Goal: Task Accomplishment & Management: Manage account settings

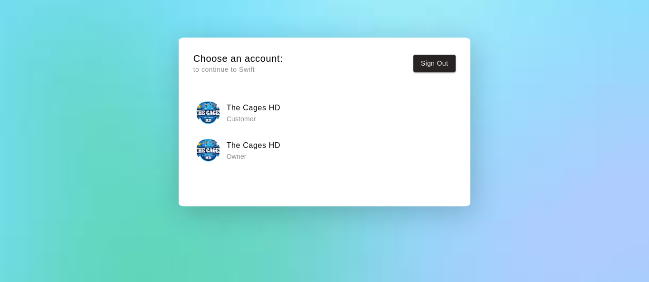
click at [285, 149] on div "The Cages HD Owner" at bounding box center [324, 150] width 256 height 24
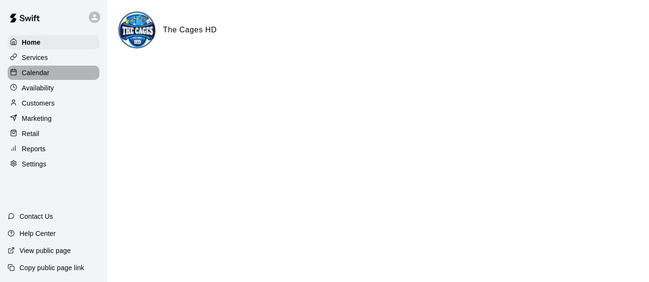
click at [41, 76] on p "Calendar" at bounding box center [36, 73] width 28 height 10
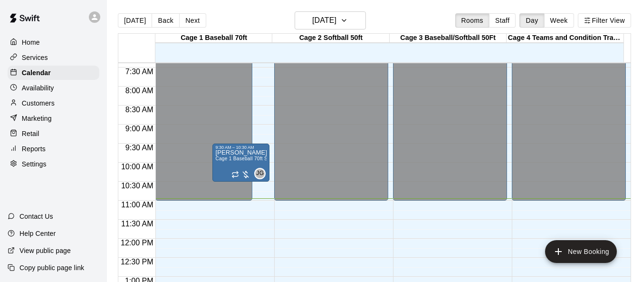
scroll to position [273, 0]
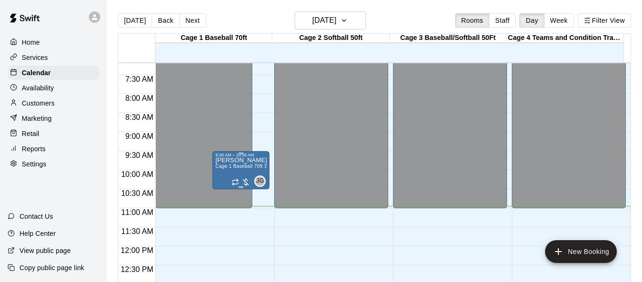
click at [231, 167] on span "Cage 1 Baseball 70ft Session" at bounding box center [248, 165] width 67 height 5
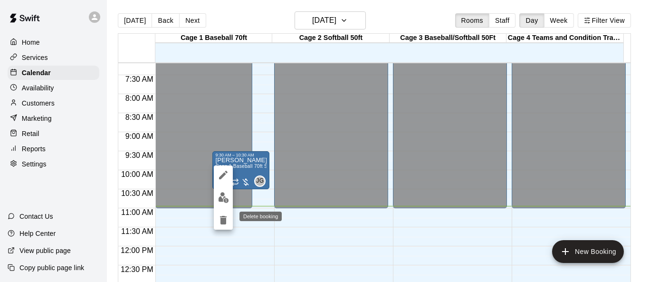
click at [220, 221] on icon "delete" at bounding box center [223, 219] width 11 height 11
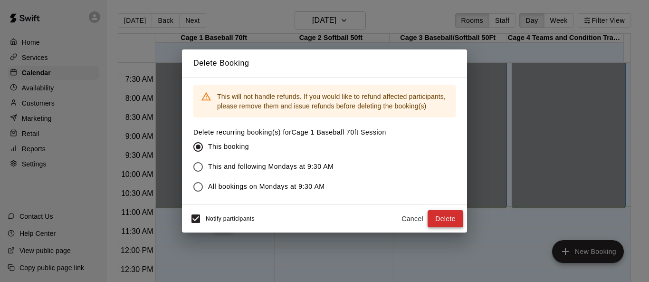
click at [458, 218] on button "Delete" at bounding box center [446, 219] width 36 height 18
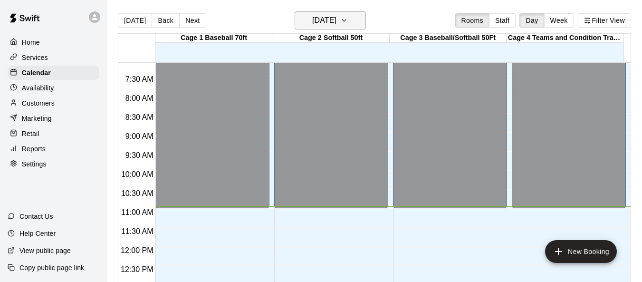
click at [348, 21] on icon "button" at bounding box center [344, 20] width 8 height 11
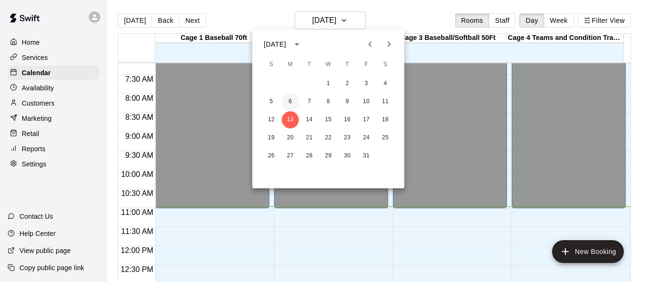
click at [294, 102] on button "6" at bounding box center [290, 101] width 17 height 17
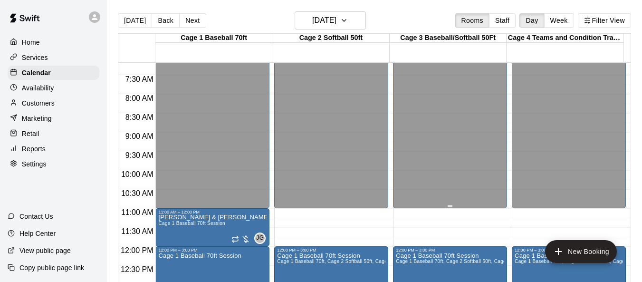
click at [420, 156] on div "Closed" at bounding box center [450, 3] width 108 height 415
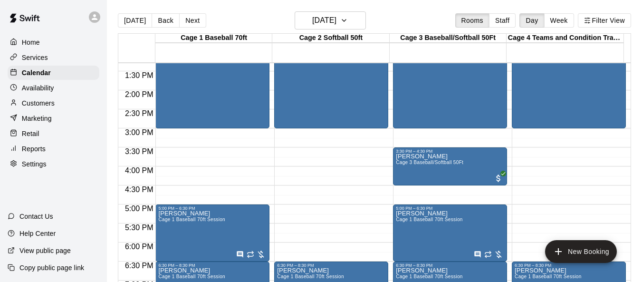
scroll to position [511, 0]
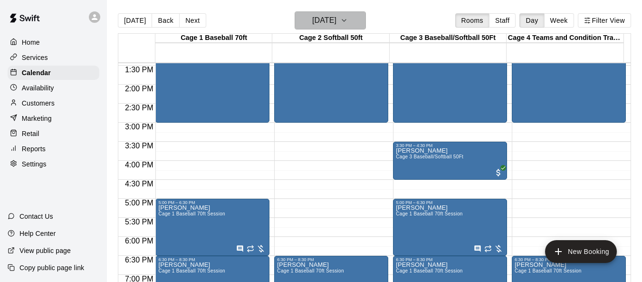
click at [348, 23] on icon "button" at bounding box center [344, 20] width 8 height 11
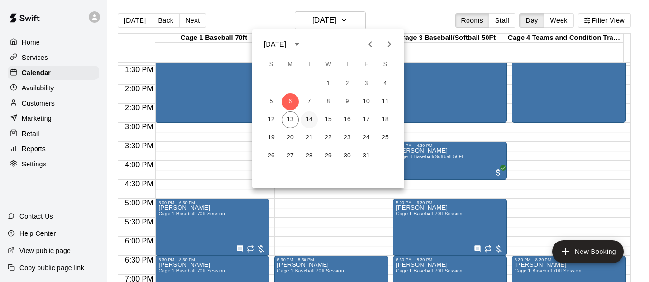
click at [309, 115] on button "14" at bounding box center [309, 119] width 17 height 17
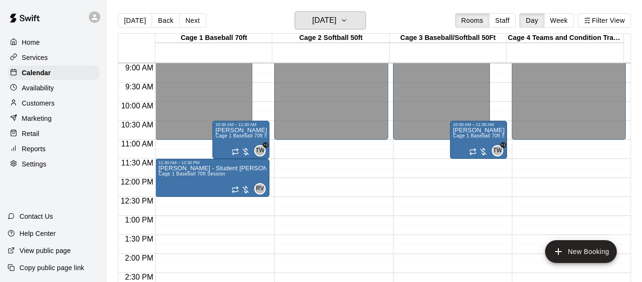
scroll to position [321, 0]
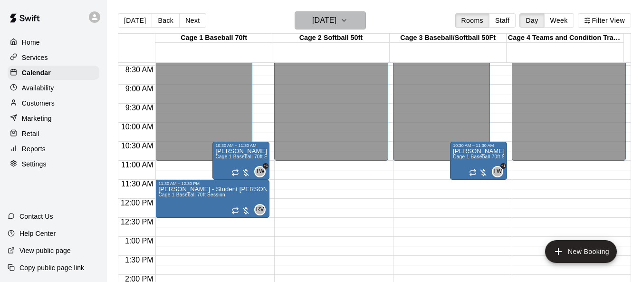
click at [348, 22] on icon "button" at bounding box center [344, 20] width 8 height 11
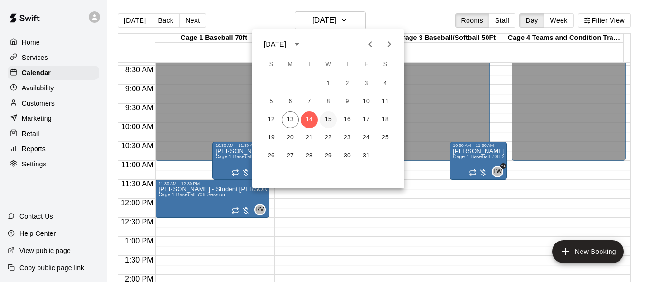
click at [330, 119] on button "15" at bounding box center [328, 119] width 17 height 17
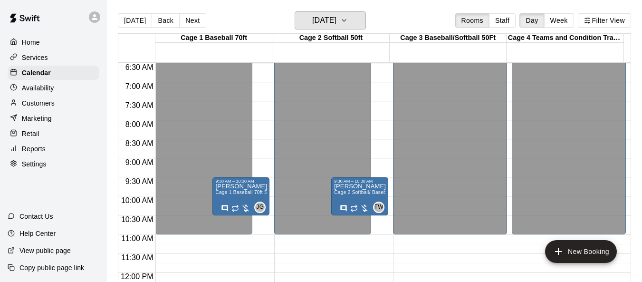
scroll to position [226, 0]
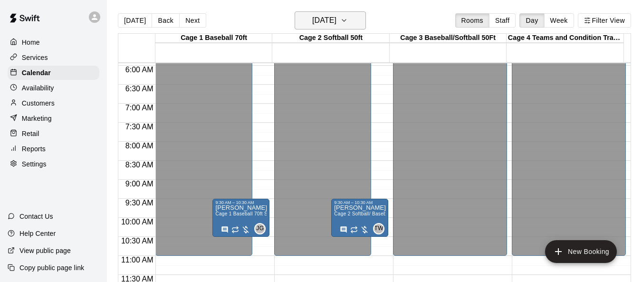
click at [348, 21] on icon "button" at bounding box center [344, 20] width 8 height 11
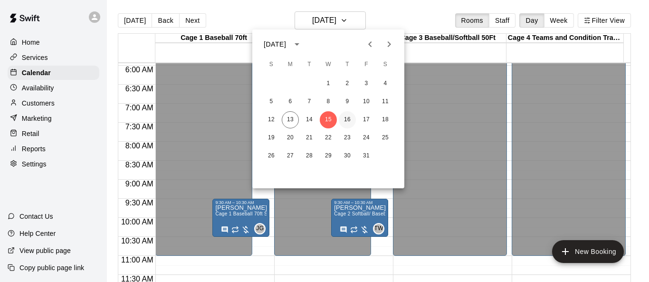
click at [349, 120] on button "16" at bounding box center [347, 119] width 17 height 17
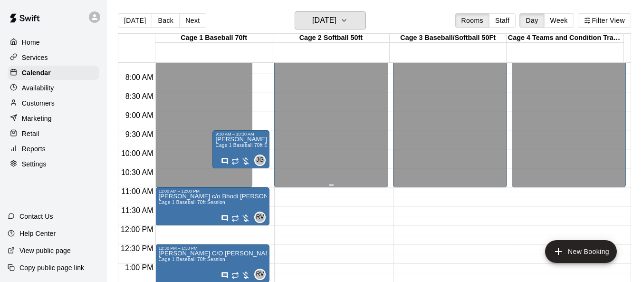
scroll to position [273, 0]
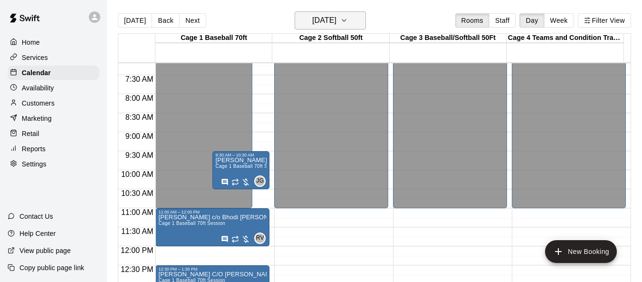
click at [348, 25] on icon "button" at bounding box center [344, 20] width 8 height 11
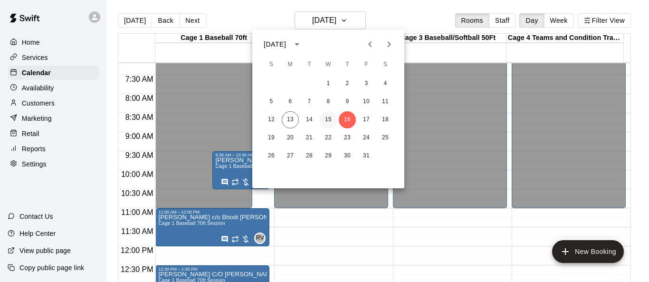
click at [327, 121] on button "15" at bounding box center [328, 119] width 17 height 17
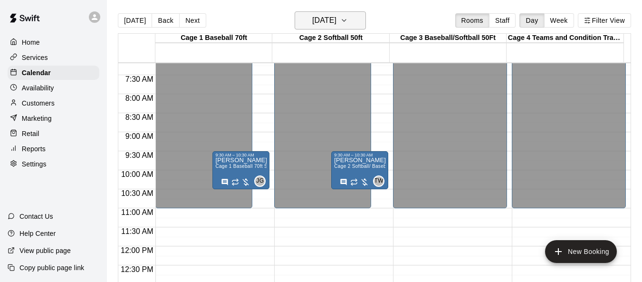
click at [348, 21] on icon "button" at bounding box center [344, 20] width 8 height 11
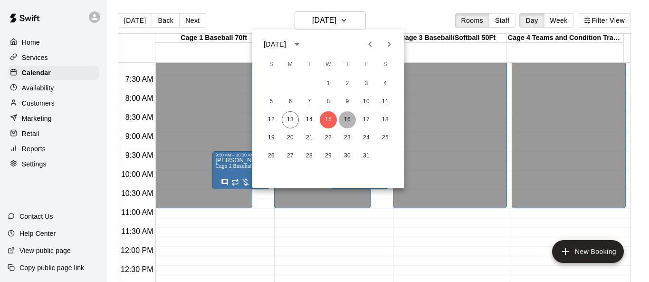
click at [347, 123] on button "16" at bounding box center [347, 119] width 17 height 17
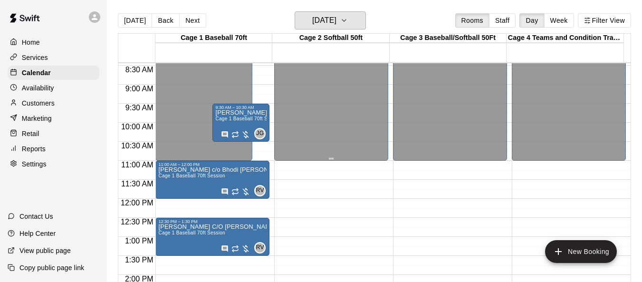
scroll to position [511, 0]
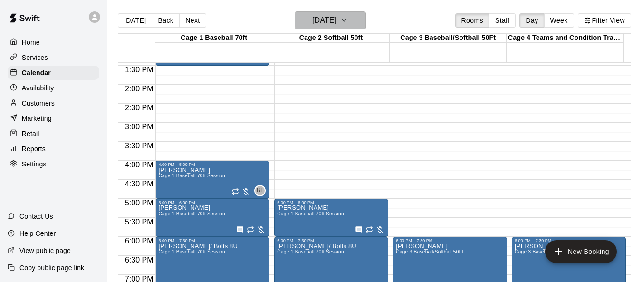
click at [348, 24] on icon "button" at bounding box center [344, 20] width 8 height 11
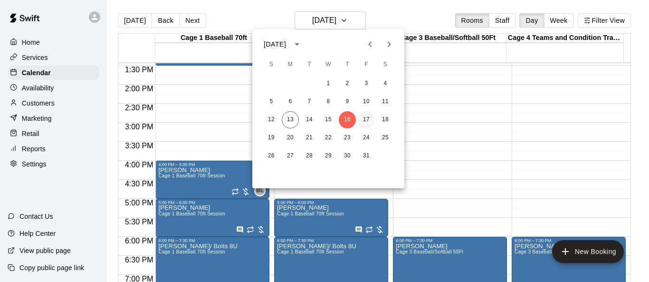
click at [368, 119] on button "17" at bounding box center [366, 119] width 17 height 17
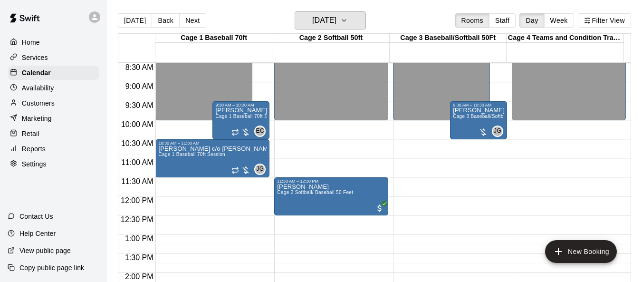
scroll to position [321, 0]
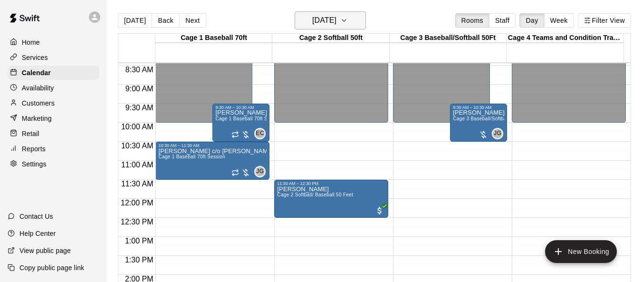
click at [348, 21] on icon "button" at bounding box center [344, 20] width 8 height 11
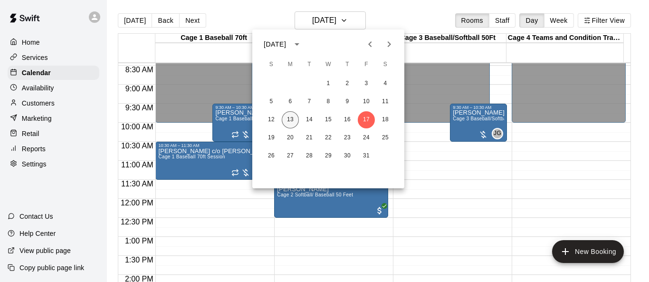
click at [294, 120] on button "13" at bounding box center [290, 119] width 17 height 17
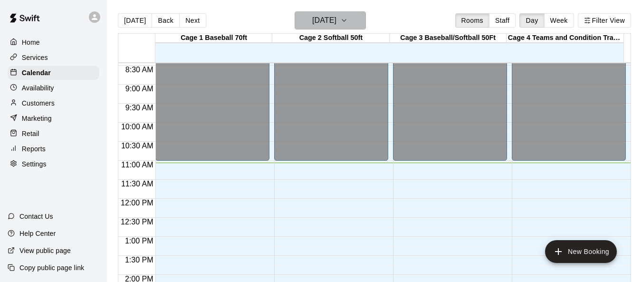
click at [348, 23] on icon "button" at bounding box center [344, 20] width 8 height 11
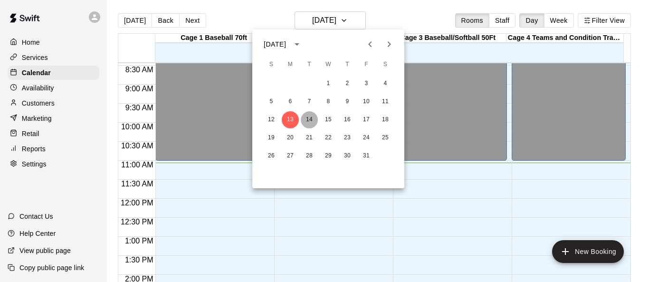
click at [313, 118] on button "14" at bounding box center [309, 119] width 17 height 17
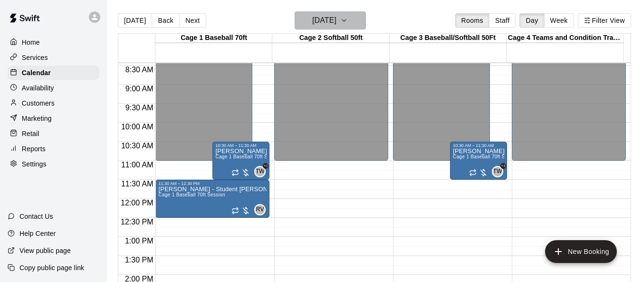
click at [363, 22] on button "Tuesday Oct 14" at bounding box center [330, 20] width 71 height 18
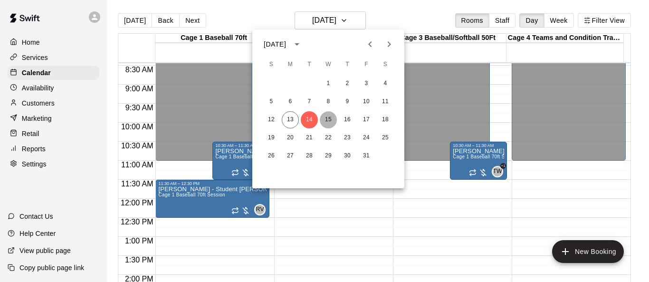
click at [329, 121] on button "15" at bounding box center [328, 119] width 17 height 17
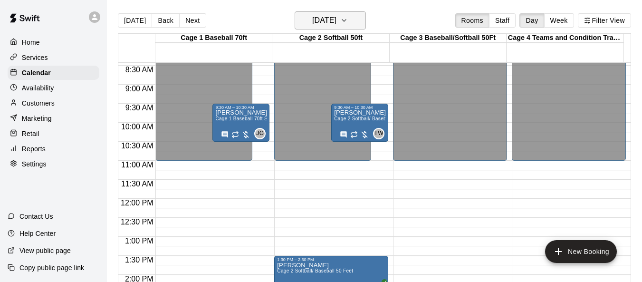
click at [348, 24] on icon "button" at bounding box center [344, 20] width 8 height 11
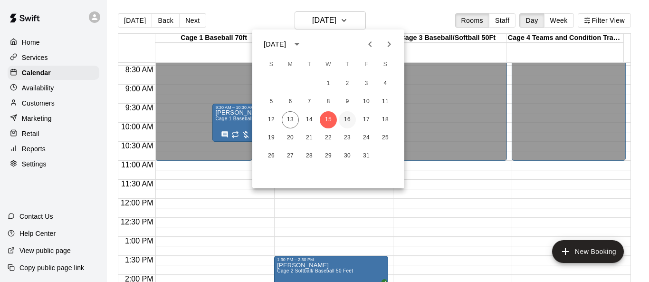
click at [349, 121] on button "16" at bounding box center [347, 119] width 17 height 17
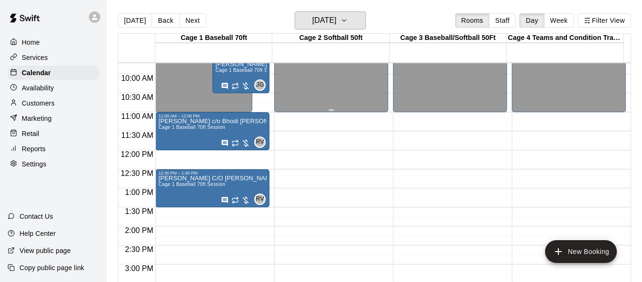
scroll to position [368, 0]
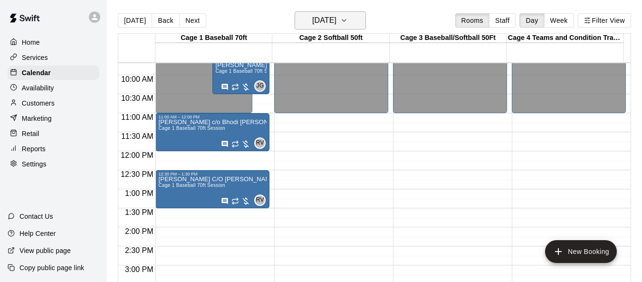
click at [348, 24] on icon "button" at bounding box center [344, 20] width 8 height 11
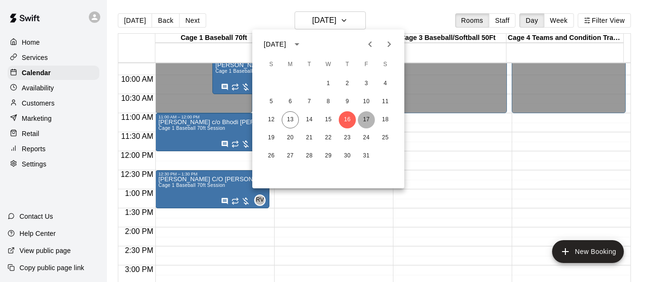
click at [367, 119] on button "17" at bounding box center [366, 119] width 17 height 17
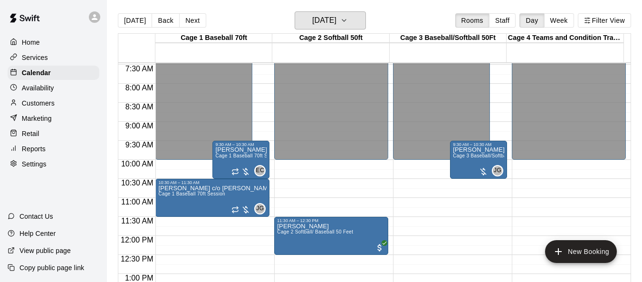
scroll to position [273, 0]
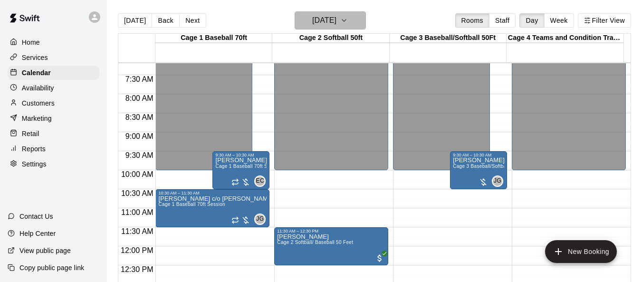
click at [348, 20] on icon "button" at bounding box center [344, 20] width 8 height 11
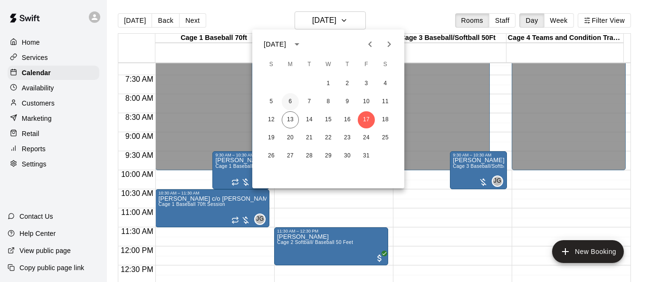
click at [291, 100] on button "6" at bounding box center [290, 101] width 17 height 17
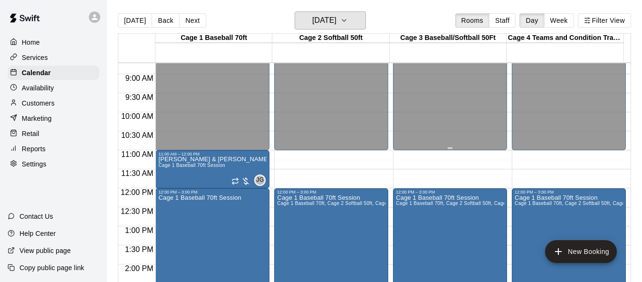
scroll to position [321, 0]
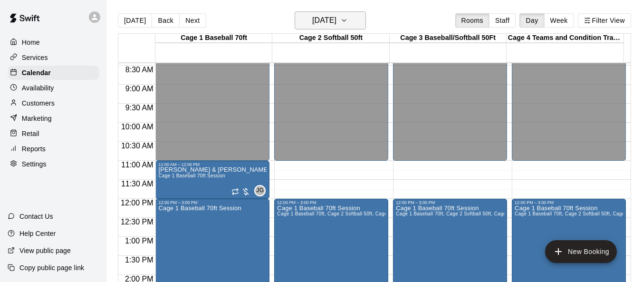
click at [348, 21] on icon "button" at bounding box center [344, 20] width 8 height 11
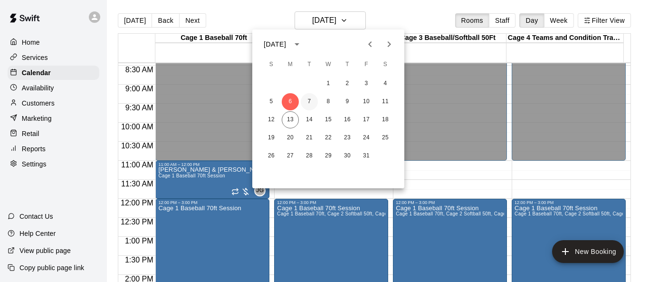
click at [306, 102] on button "7" at bounding box center [309, 101] width 17 height 17
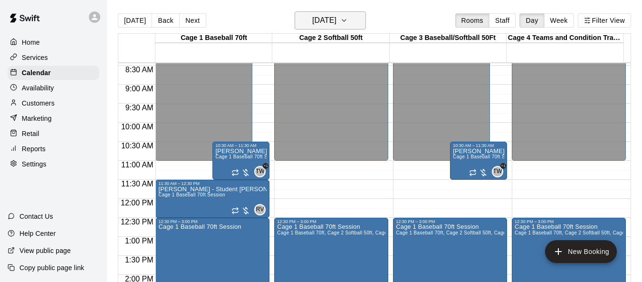
click at [348, 19] on icon "button" at bounding box center [344, 20] width 8 height 11
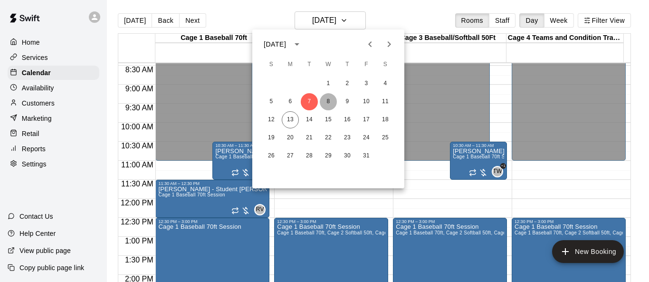
click at [328, 99] on button "8" at bounding box center [328, 101] width 17 height 17
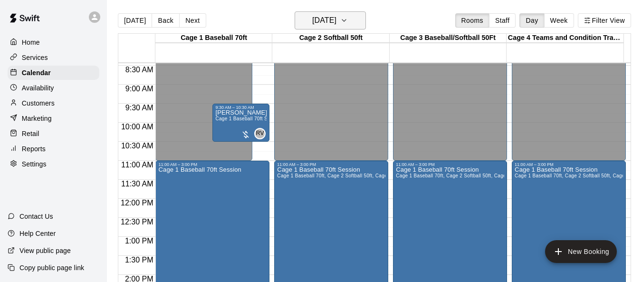
click at [348, 22] on icon "button" at bounding box center [344, 20] width 8 height 11
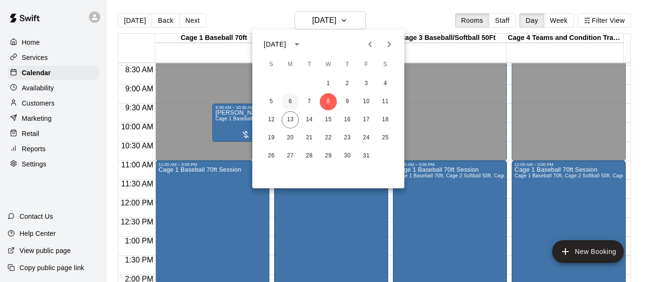
click at [290, 100] on button "6" at bounding box center [290, 101] width 17 height 17
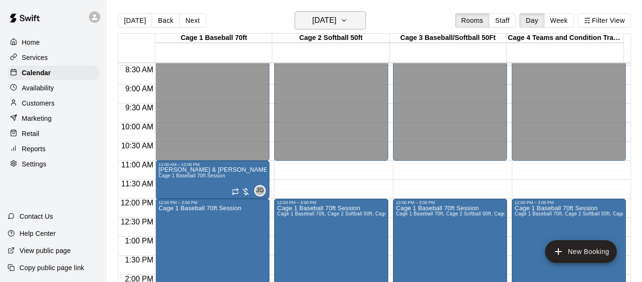
click at [348, 22] on icon "button" at bounding box center [344, 20] width 8 height 11
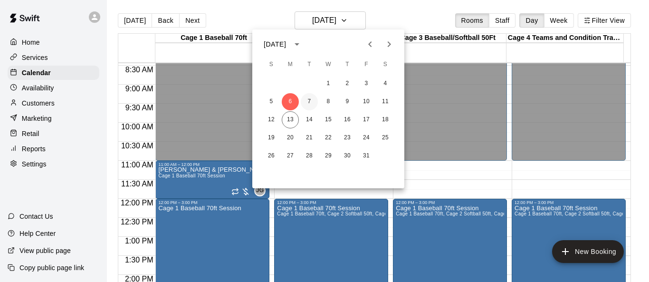
click at [308, 105] on button "7" at bounding box center [309, 101] width 17 height 17
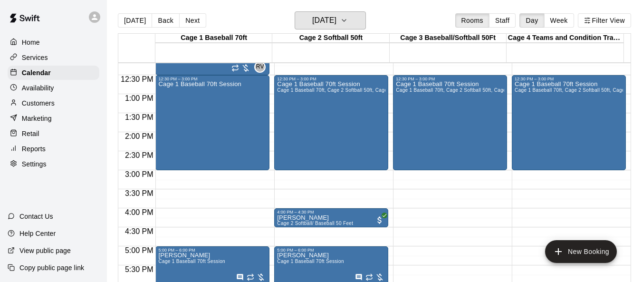
scroll to position [368, 0]
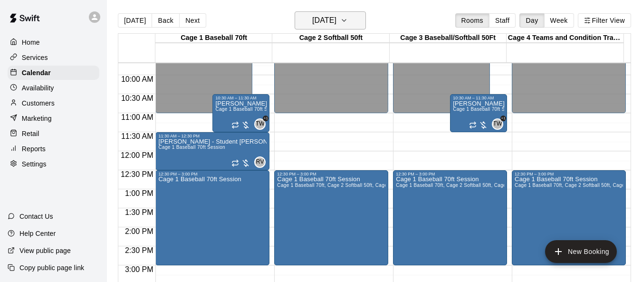
click at [346, 20] on icon "button" at bounding box center [344, 20] width 4 height 2
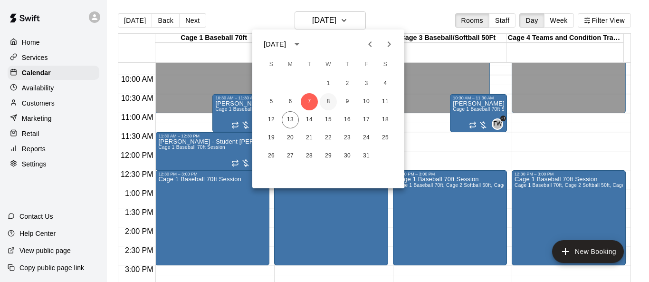
click at [329, 103] on button "8" at bounding box center [328, 101] width 17 height 17
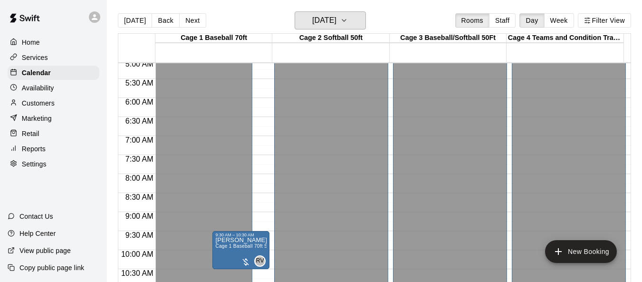
scroll to position [178, 0]
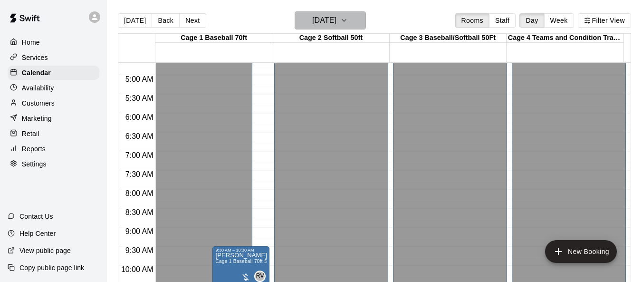
click at [348, 20] on icon "button" at bounding box center [344, 20] width 8 height 11
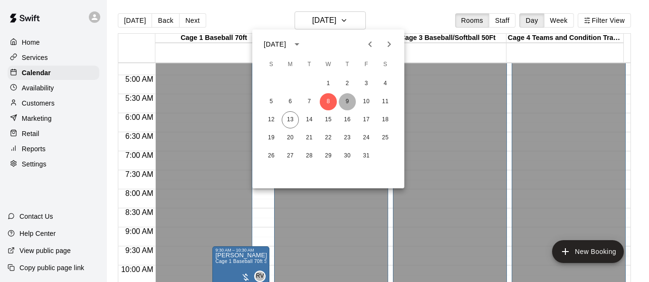
click at [345, 106] on button "9" at bounding box center [347, 101] width 17 height 17
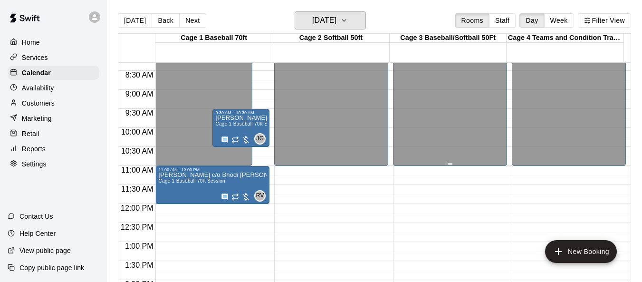
scroll to position [321, 0]
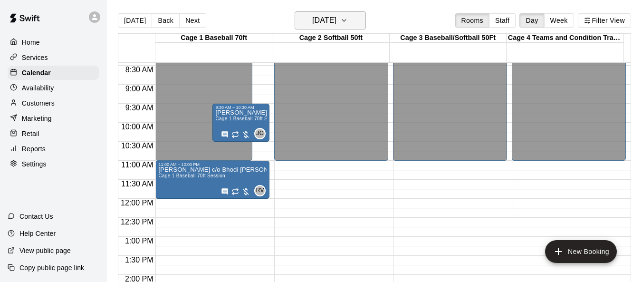
click at [358, 13] on button "Thursday Oct 09" at bounding box center [330, 20] width 71 height 18
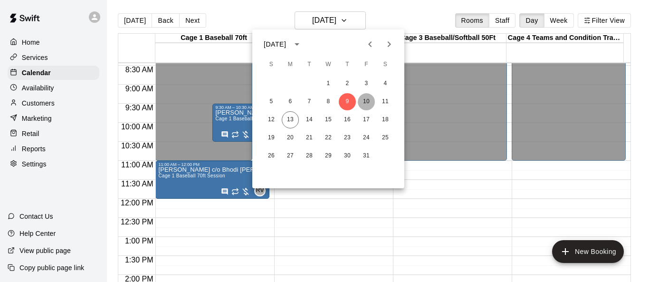
click at [365, 103] on button "10" at bounding box center [366, 101] width 17 height 17
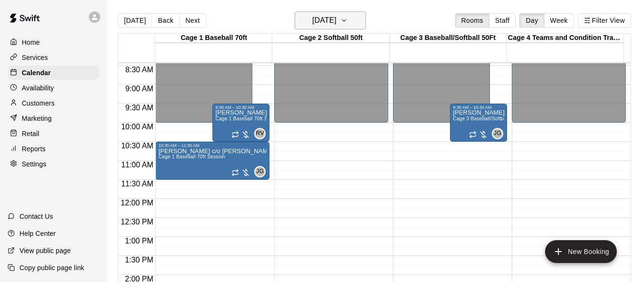
click at [351, 26] on button "Friday Oct 10" at bounding box center [330, 20] width 71 height 18
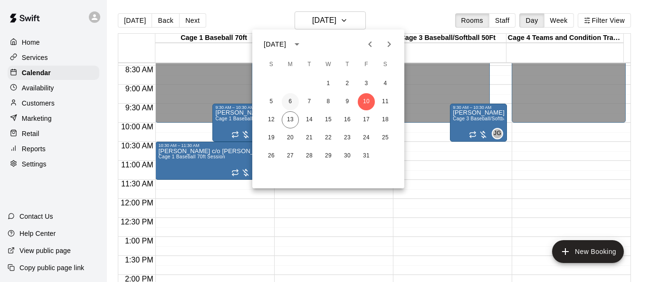
click at [290, 101] on button "6" at bounding box center [290, 101] width 17 height 17
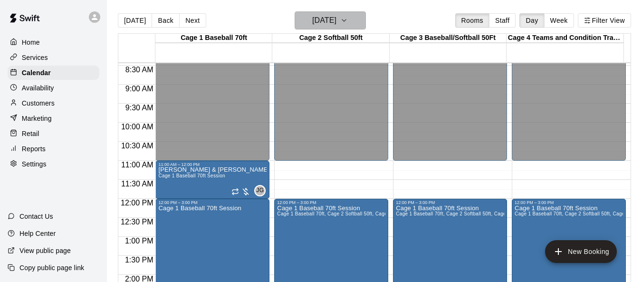
click at [348, 22] on icon "button" at bounding box center [344, 20] width 8 height 11
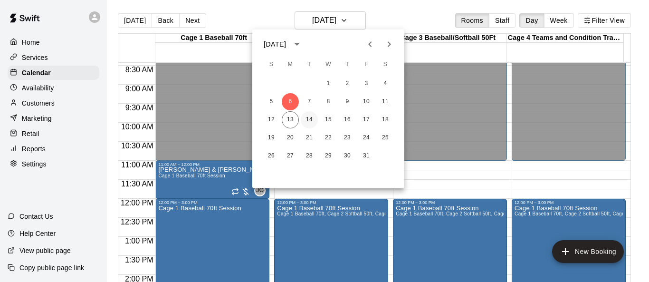
click at [306, 120] on button "14" at bounding box center [309, 119] width 17 height 17
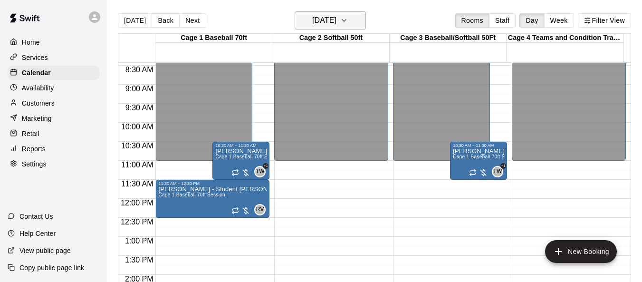
click at [348, 19] on icon "button" at bounding box center [344, 20] width 8 height 11
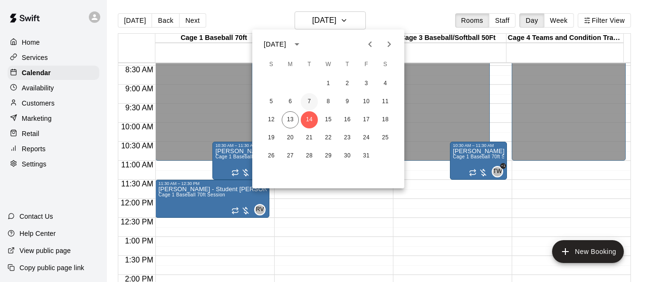
click at [308, 101] on button "7" at bounding box center [309, 101] width 17 height 17
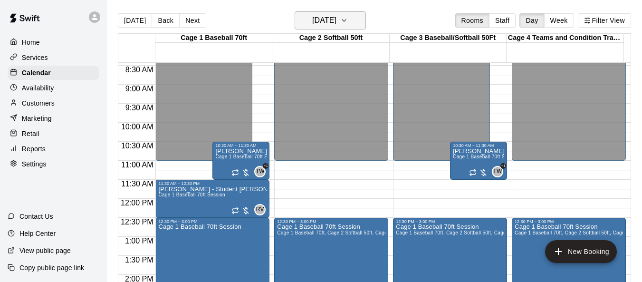
click at [348, 22] on icon "button" at bounding box center [344, 20] width 8 height 11
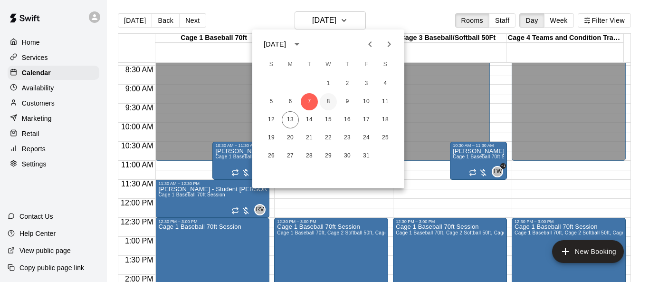
click at [325, 100] on button "8" at bounding box center [328, 101] width 17 height 17
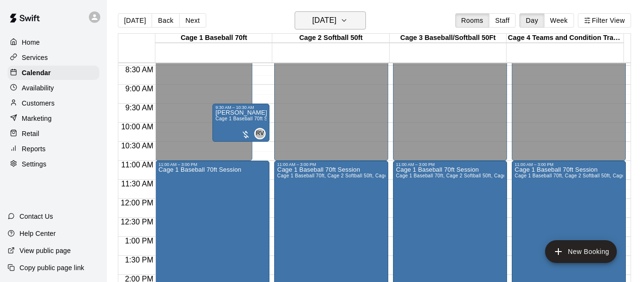
click at [348, 25] on icon "button" at bounding box center [344, 20] width 8 height 11
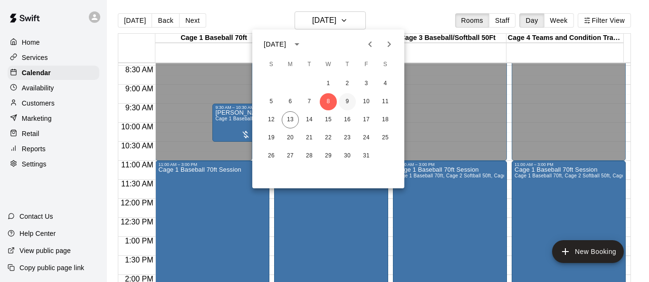
click at [342, 99] on button "9" at bounding box center [347, 101] width 17 height 17
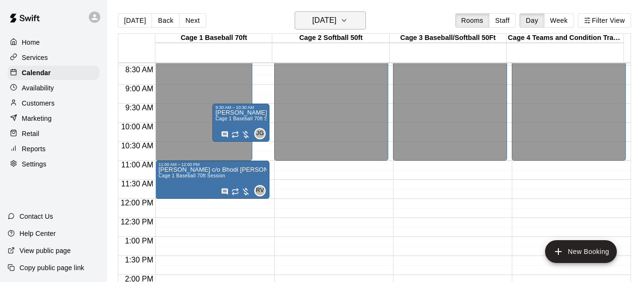
click at [348, 23] on icon "button" at bounding box center [344, 20] width 8 height 11
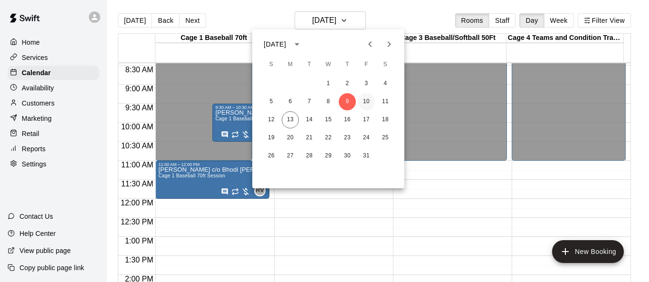
click at [364, 101] on button "10" at bounding box center [366, 101] width 17 height 17
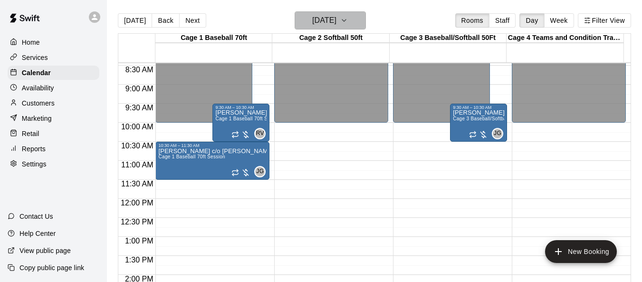
click at [348, 23] on icon "button" at bounding box center [344, 20] width 8 height 11
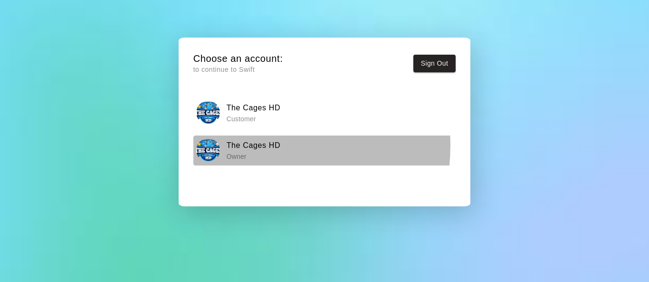
click at [247, 145] on h6 "The Cages HD" at bounding box center [254, 145] width 54 height 12
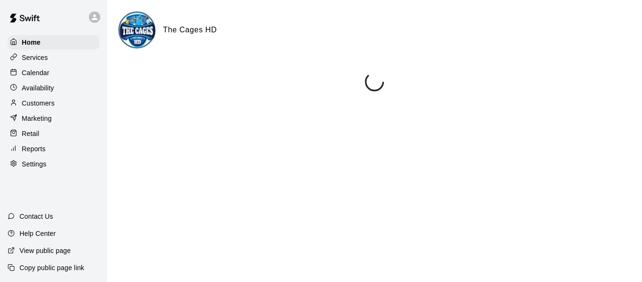
click at [48, 76] on p "Calendar" at bounding box center [36, 73] width 28 height 10
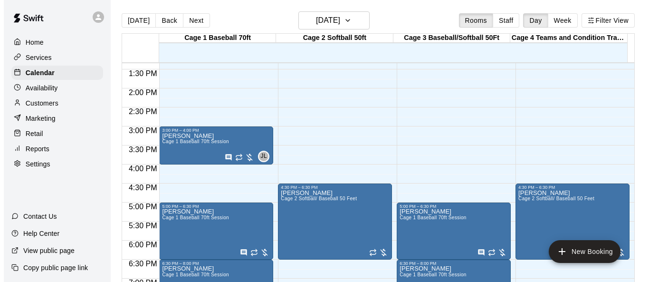
scroll to position [622, 0]
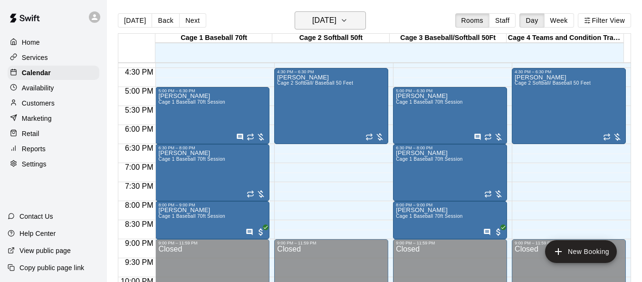
click at [348, 25] on icon "button" at bounding box center [344, 20] width 8 height 11
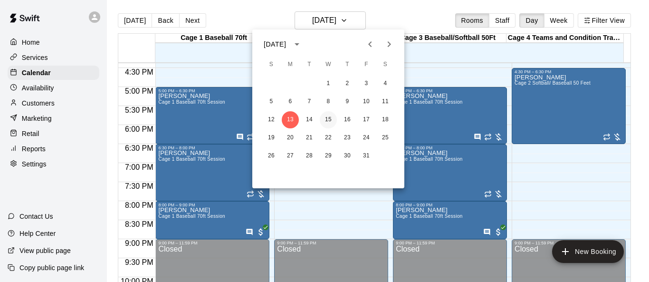
click at [333, 118] on button "15" at bounding box center [328, 119] width 17 height 17
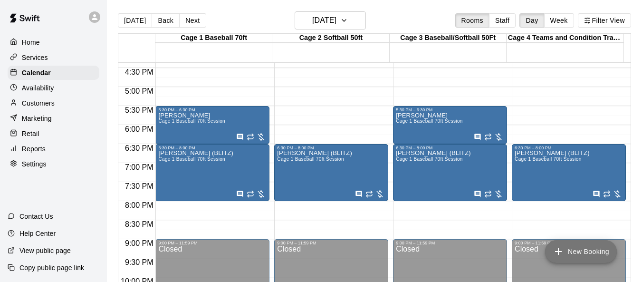
click at [595, 249] on button "New Booking" at bounding box center [581, 251] width 72 height 23
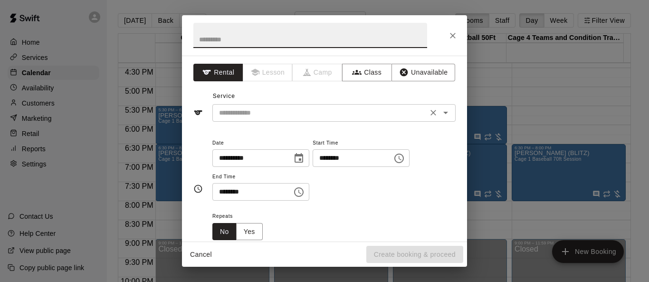
click at [440, 115] on icon "Open" at bounding box center [445, 112] width 11 height 11
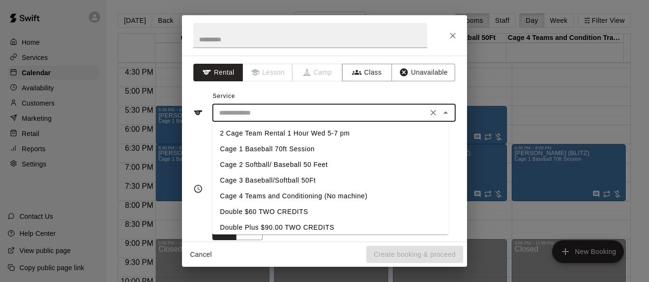
click at [324, 165] on li "Cage 2 Softball/ Baseball 50 Feet" at bounding box center [330, 165] width 236 height 16
type input "**********"
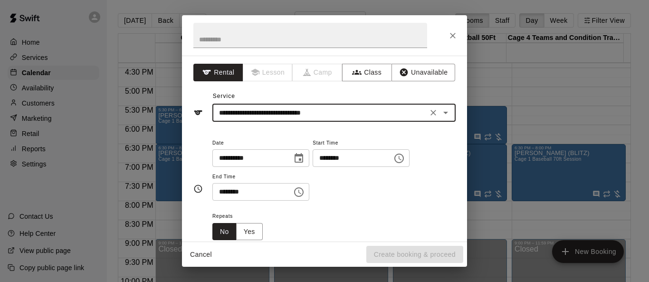
click at [405, 160] on icon "Choose time, selected time is 11:00 AM" at bounding box center [398, 158] width 11 height 11
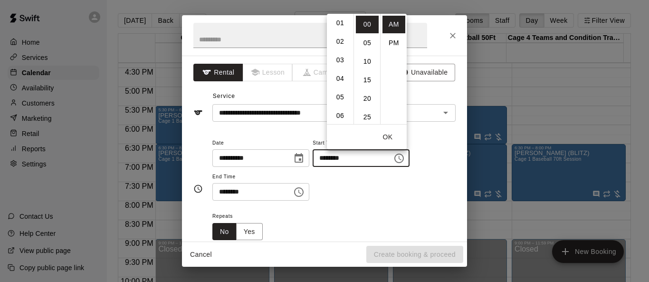
scroll to position [12, 0]
click at [339, 103] on li "05" at bounding box center [340, 105] width 23 height 18
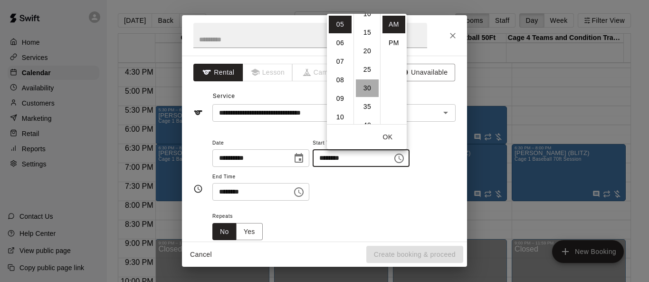
click at [367, 87] on li "30" at bounding box center [367, 88] width 23 height 18
click at [392, 39] on li "PM" at bounding box center [393, 43] width 23 height 18
type input "********"
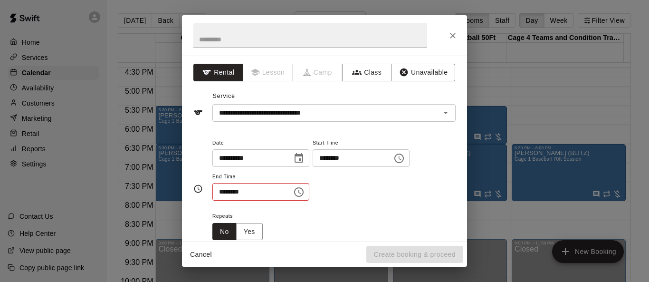
click at [305, 192] on icon "Choose time, selected time is 11:30 AM" at bounding box center [298, 191] width 11 height 11
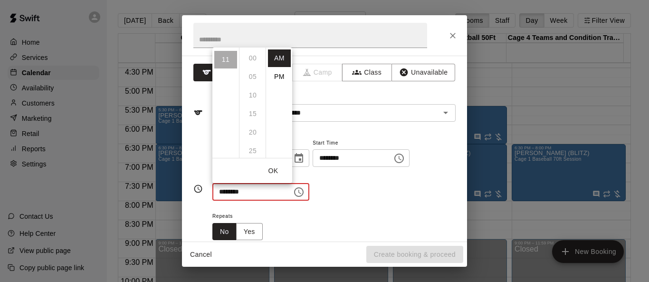
scroll to position [111, 0]
click at [282, 78] on li "PM" at bounding box center [279, 77] width 23 height 18
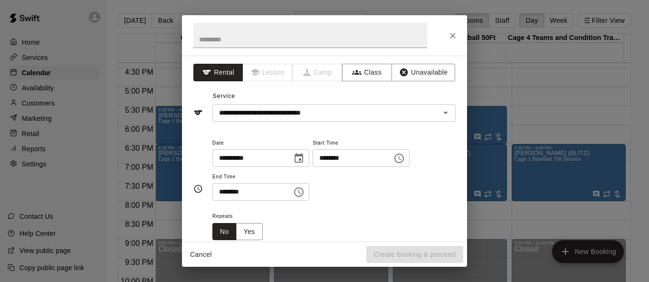
click at [305, 191] on icon "Choose time, selected time is 11:30 PM" at bounding box center [298, 191] width 11 height 11
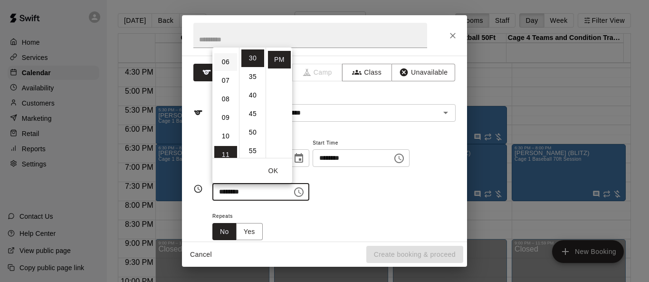
click at [228, 60] on li "06" at bounding box center [225, 62] width 23 height 18
type input "********"
click at [275, 168] on button "OK" at bounding box center [273, 171] width 30 height 18
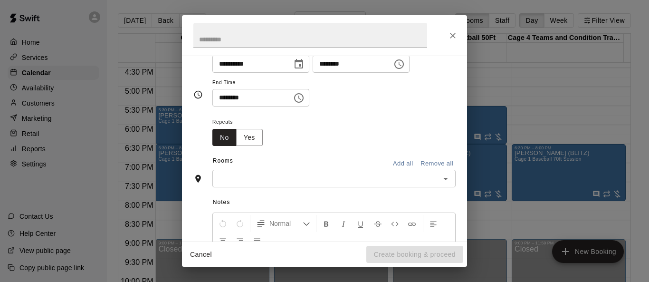
scroll to position [95, 0]
click at [255, 137] on button "Yes" at bounding box center [249, 137] width 27 height 18
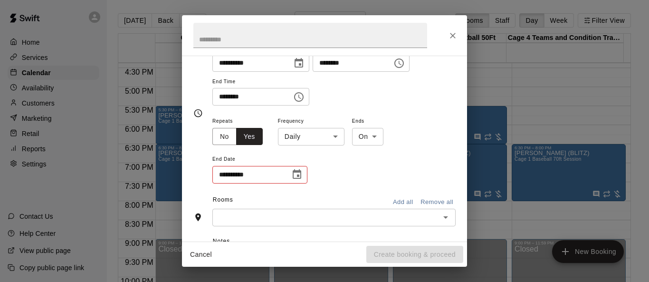
scroll to position [115, 0]
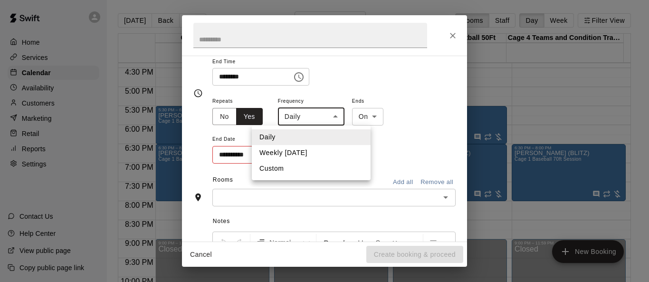
click at [334, 116] on body "Home Services Calendar Availability Customers Marketing Retail Reports Settings…" at bounding box center [324, 148] width 649 height 297
click at [313, 154] on li "Weekly on Wednesday" at bounding box center [311, 153] width 119 height 16
type input "******"
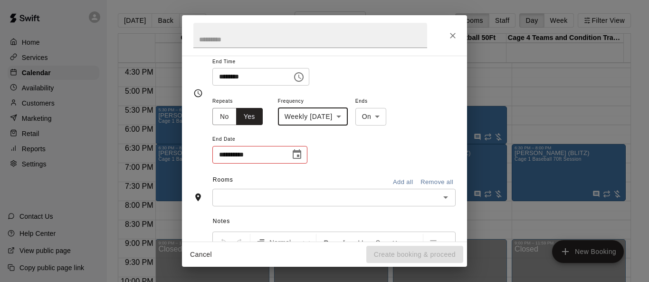
click at [296, 153] on icon "Choose date" at bounding box center [296, 154] width 11 height 11
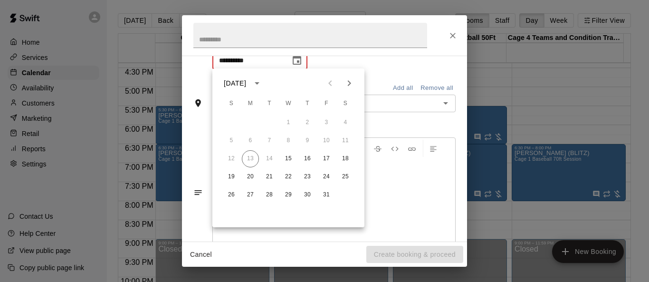
scroll to position [210, 0]
click at [290, 193] on button "29" at bounding box center [288, 194] width 17 height 17
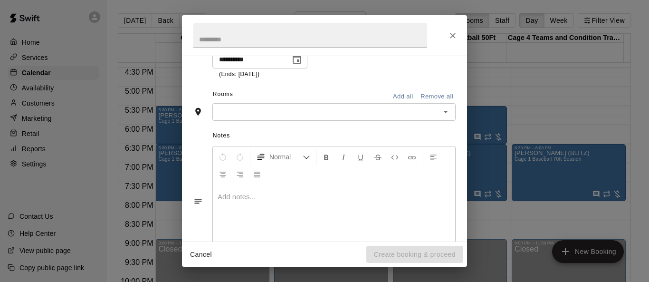
type input "**********"
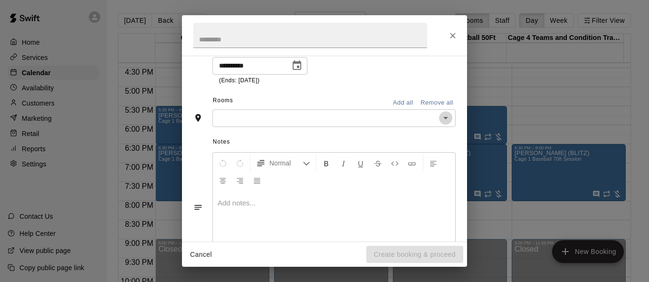
click at [440, 116] on icon "Open" at bounding box center [445, 117] width 11 height 11
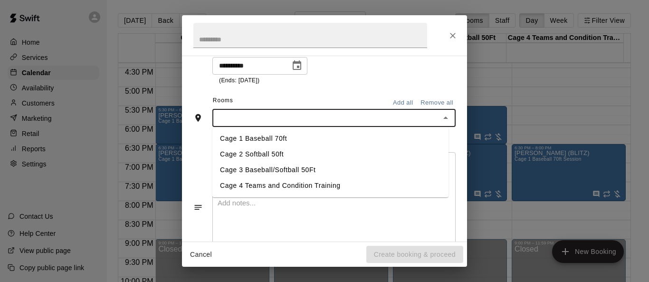
click at [327, 150] on li "Cage 2 Softball 50ft" at bounding box center [330, 154] width 236 height 16
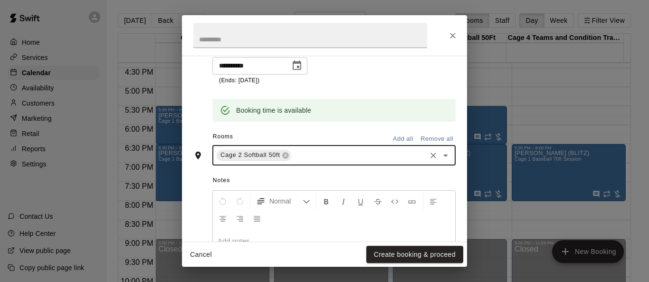
click at [441, 146] on div "Cage 2 Softball 50ft ​" at bounding box center [333, 155] width 243 height 20
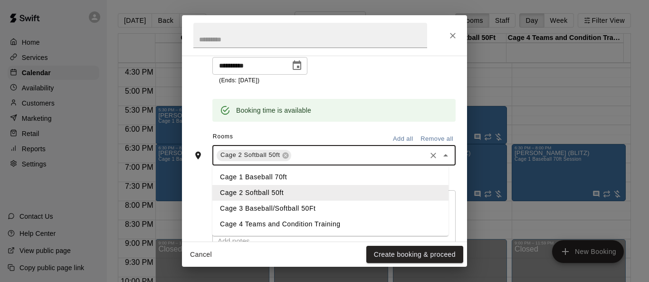
click at [320, 220] on li "Cage 4 Teams and Condition Training" at bounding box center [330, 224] width 236 height 16
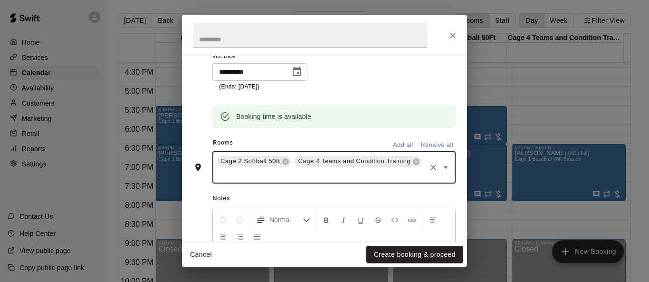
scroll to position [295, 0]
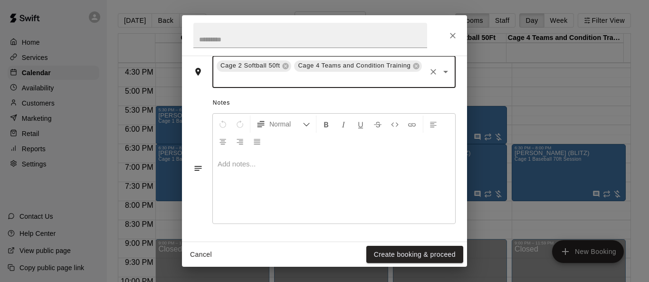
click at [303, 183] on div at bounding box center [334, 187] width 242 height 71
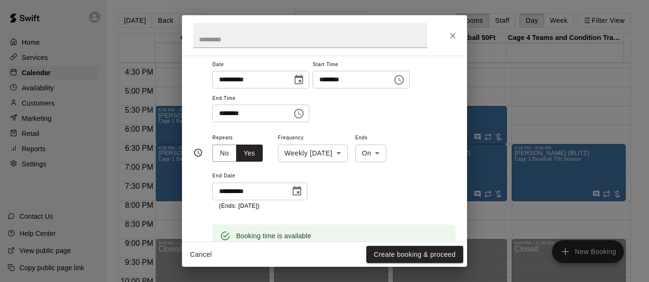
scroll to position [95, 0]
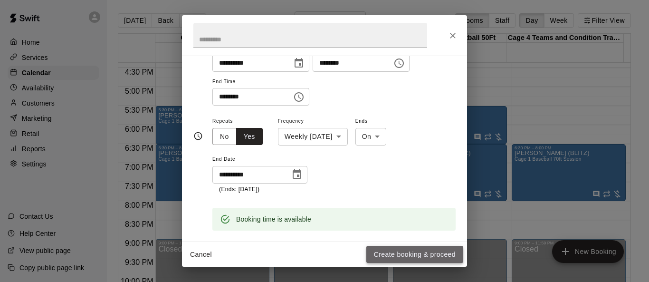
click at [427, 255] on button "Create booking & proceed" at bounding box center [414, 255] width 97 height 18
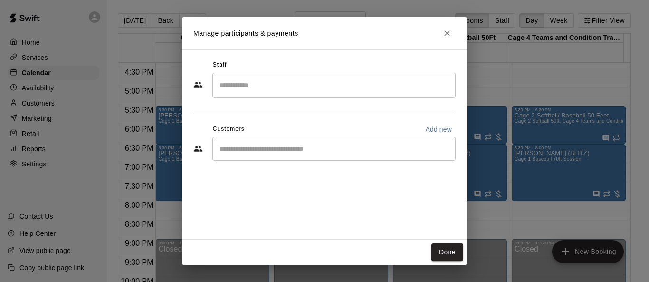
click at [417, 148] on input "Start typing to search customers..." at bounding box center [334, 149] width 235 height 10
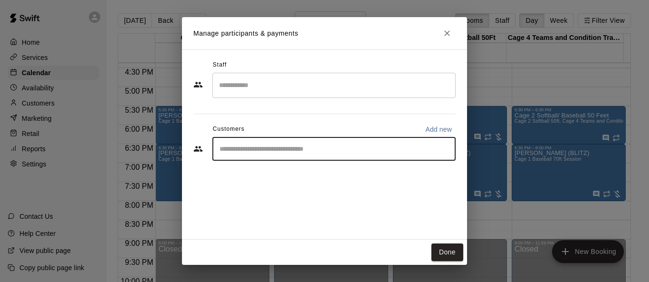
click at [447, 130] on p "Add new" at bounding box center [438, 129] width 27 height 10
select select "**"
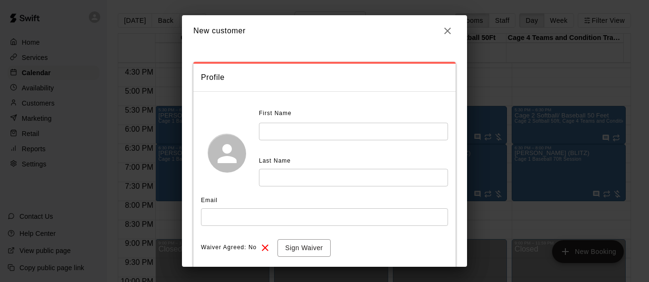
click at [364, 125] on input "text" at bounding box center [353, 132] width 189 height 18
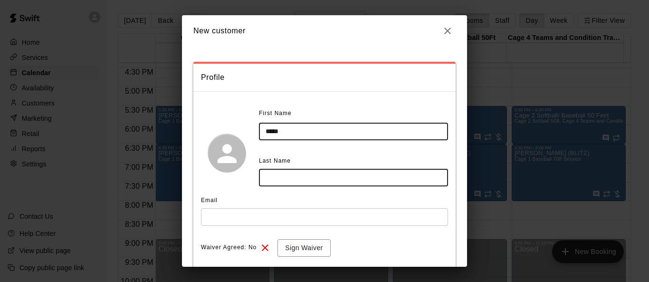
type input "****"
click at [310, 172] on input "text" at bounding box center [353, 178] width 189 height 18
type input "******"
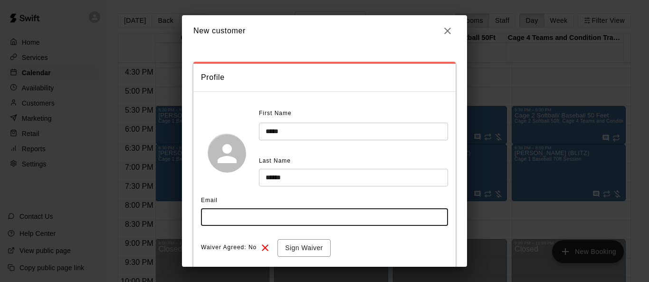
click at [297, 215] on input "text" at bounding box center [324, 217] width 247 height 18
type input "**********"
click at [319, 248] on button "Sign Waiver" at bounding box center [303, 248] width 53 height 18
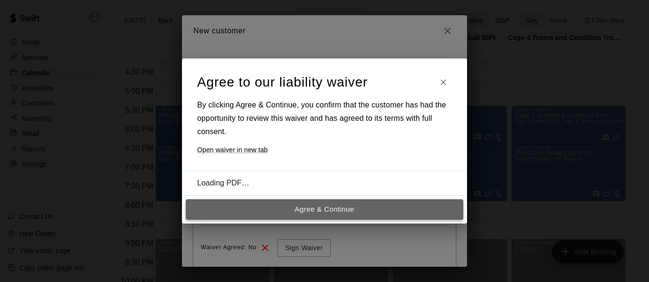
click at [337, 207] on button "Agree & Continue" at bounding box center [324, 209] width 277 height 20
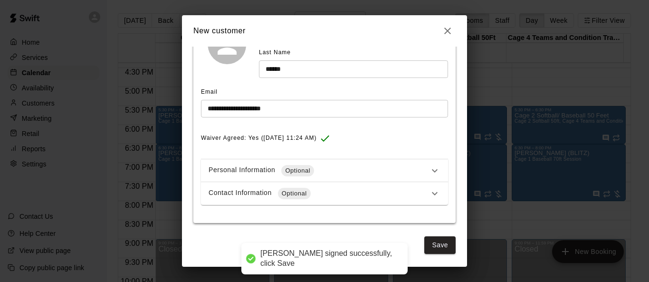
scroll to position [109, 0]
click at [383, 197] on div "Contact Information Optional" at bounding box center [319, 192] width 220 height 11
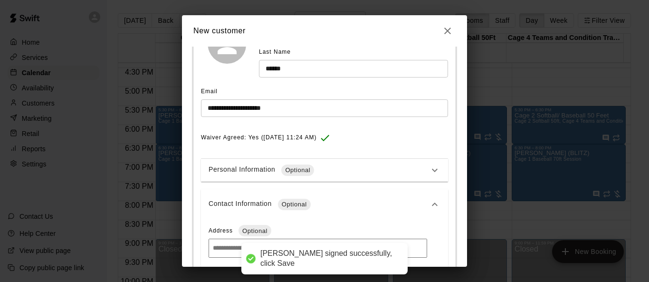
scroll to position [251, 0]
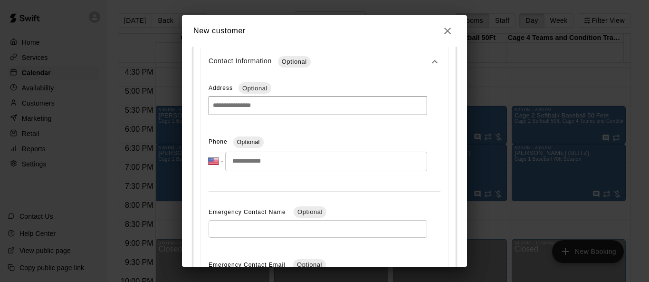
click at [298, 167] on input "tel" at bounding box center [326, 161] width 202 height 19
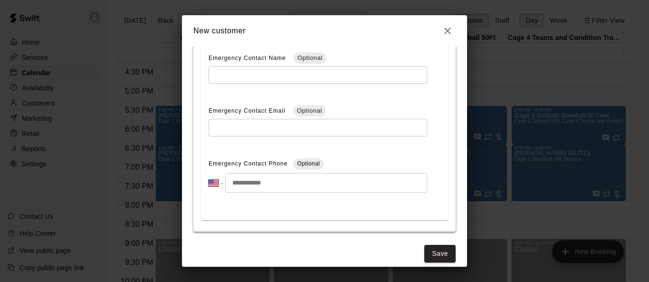
scroll to position [415, 0]
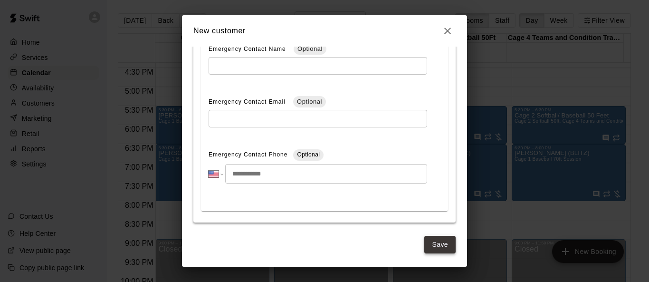
type input "**********"
click at [435, 244] on button "Save" at bounding box center [439, 245] width 31 height 18
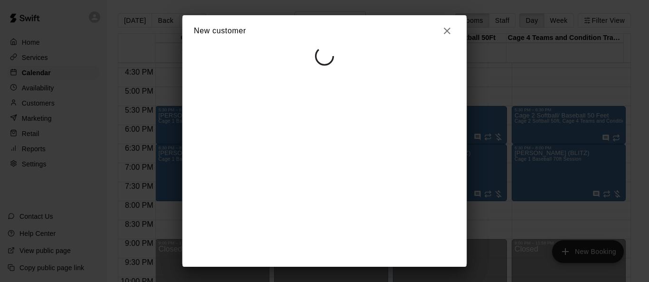
select select "**"
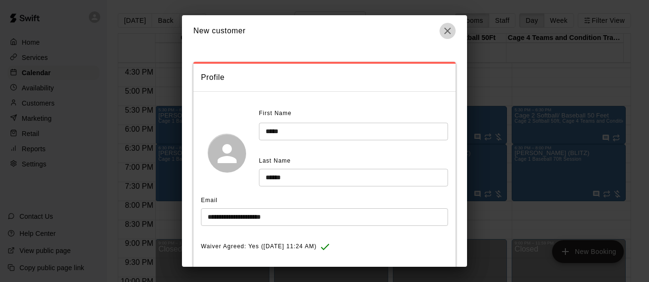
click at [449, 30] on icon "button" at bounding box center [447, 31] width 7 height 7
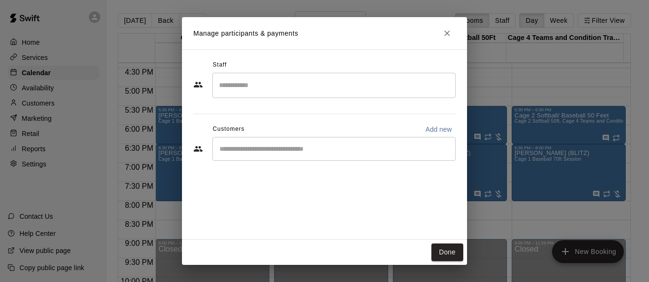
click at [348, 146] on input "Start typing to search customers..." at bounding box center [334, 149] width 235 height 10
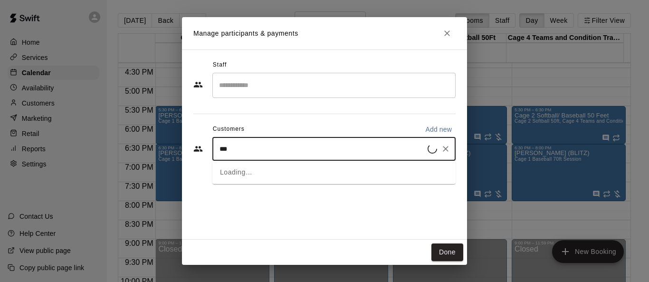
type input "****"
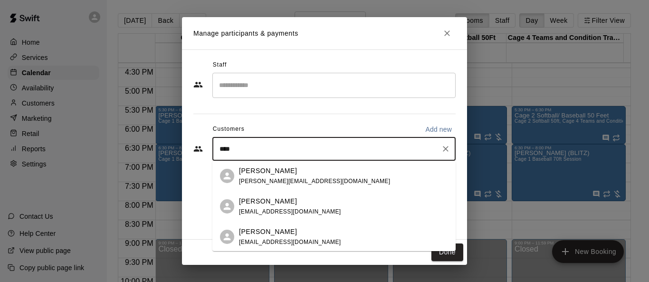
click at [277, 181] on span "kyle.f@fhaservices.com" at bounding box center [314, 181] width 151 height 7
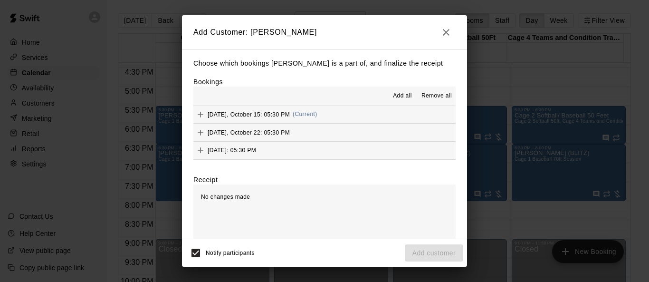
click at [395, 99] on span "Add all" at bounding box center [402, 96] width 19 height 10
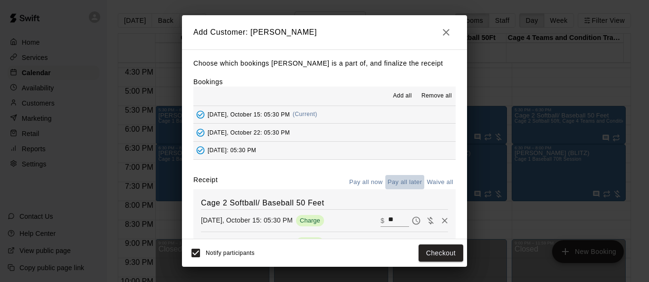
click at [409, 180] on button "Pay all later" at bounding box center [404, 182] width 39 height 15
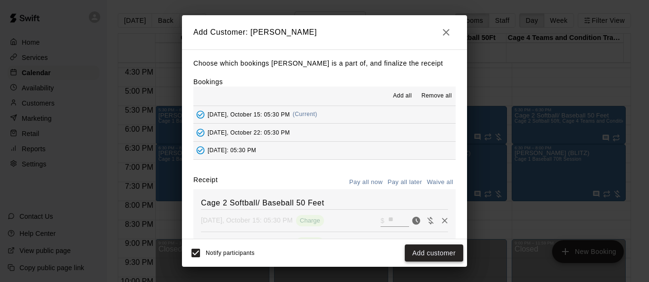
click at [433, 252] on button "Add customer" at bounding box center [434, 253] width 58 height 18
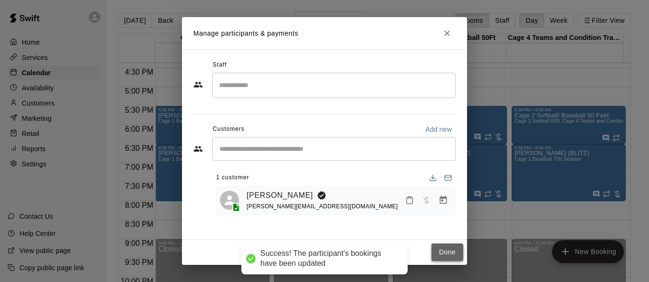
click at [441, 253] on button "Done" at bounding box center [447, 252] width 32 height 18
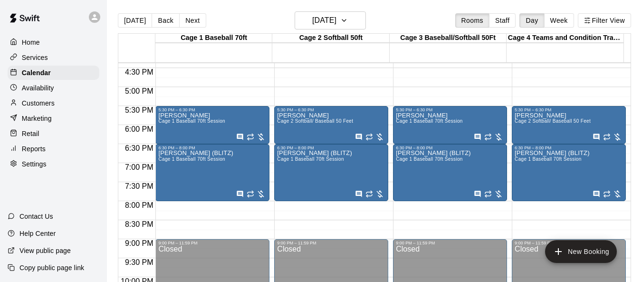
click at [50, 103] on p "Customers" at bounding box center [38, 103] width 33 height 10
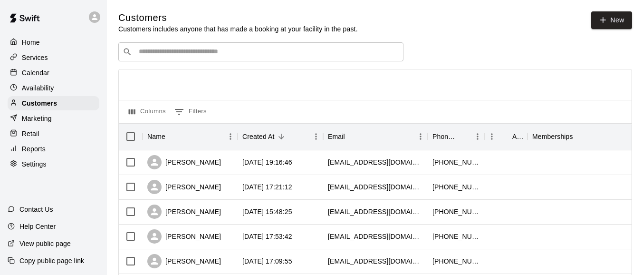
click at [158, 50] on input "Search customers by name or email" at bounding box center [267, 52] width 263 height 10
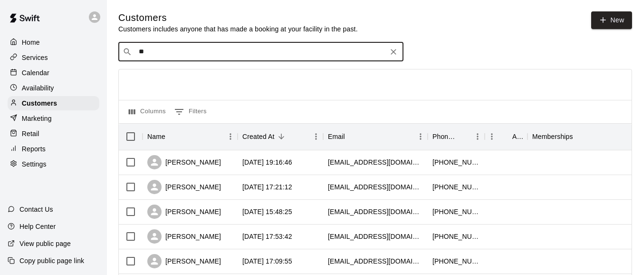
type input "***"
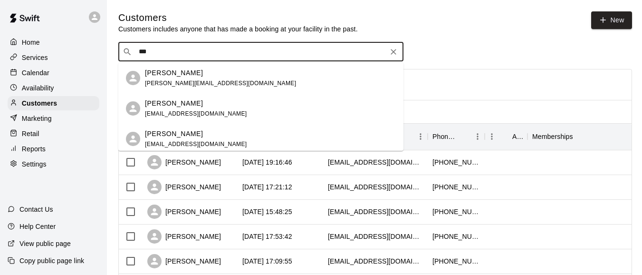
click at [172, 72] on p "Kyle Ferree" at bounding box center [174, 73] width 58 height 10
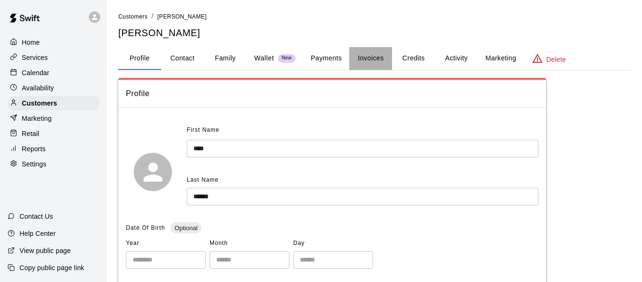
click at [367, 61] on button "Invoices" at bounding box center [370, 58] width 43 height 23
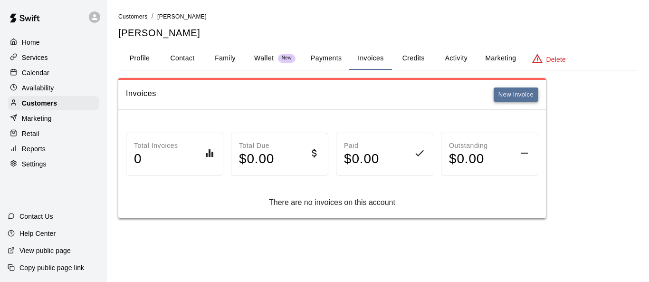
click at [507, 93] on button "New invoice" at bounding box center [516, 94] width 45 height 15
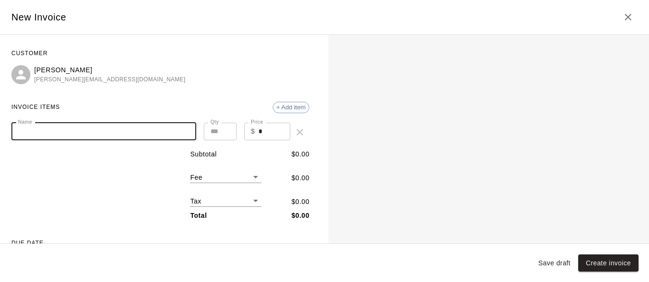
click at [142, 127] on input "Name" at bounding box center [103, 132] width 185 height 18
type input "**********"
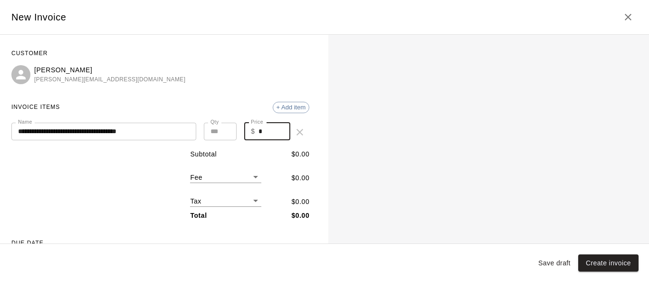
drag, startPoint x: 259, startPoint y: 133, endPoint x: 242, endPoint y: 132, distance: 17.1
click at [244, 132] on div "$ * Price" at bounding box center [267, 132] width 46 height 18
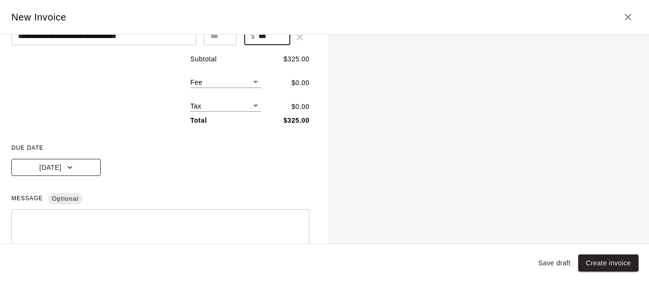
type input "***"
click at [72, 169] on icon "button" at bounding box center [70, 167] width 10 height 10
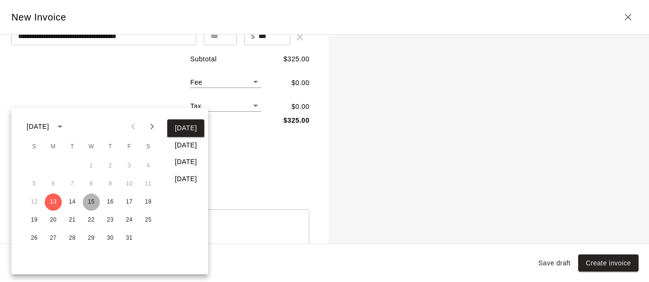
click at [91, 200] on button "15" at bounding box center [91, 201] width 17 height 17
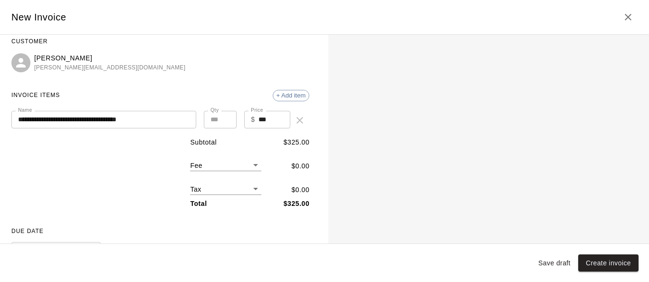
scroll to position [0, 0]
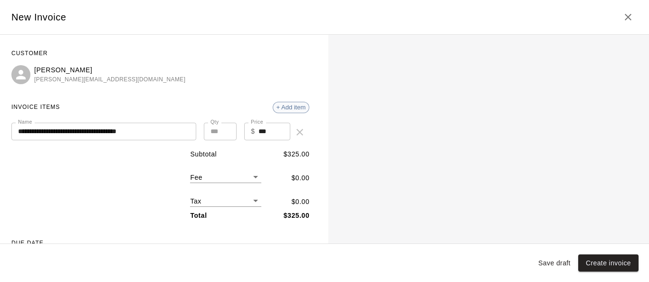
click at [287, 105] on span "+ Add item" at bounding box center [291, 107] width 36 height 7
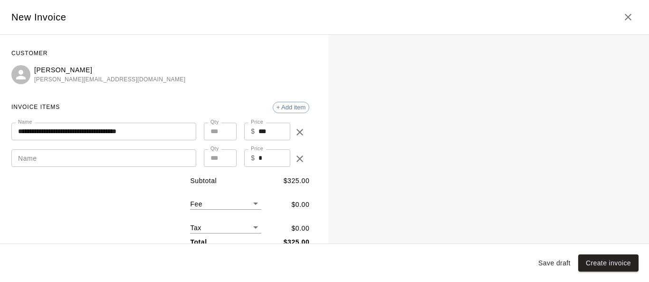
click at [67, 154] on input "Name" at bounding box center [103, 158] width 185 height 18
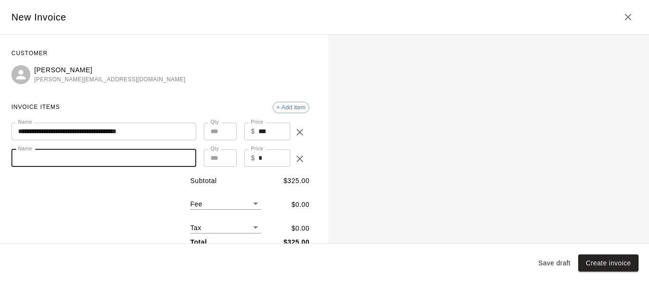
click at [67, 164] on input "Name" at bounding box center [103, 158] width 185 height 18
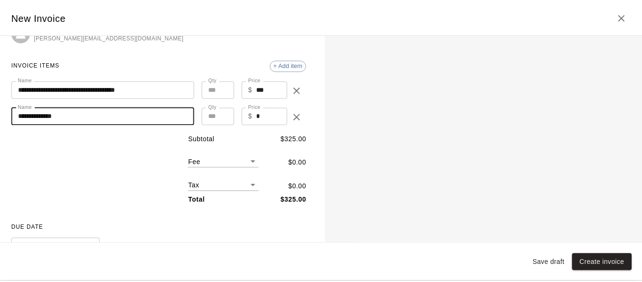
scroll to position [95, 0]
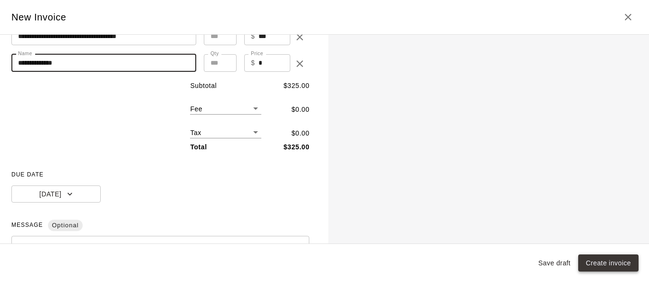
type input "**********"
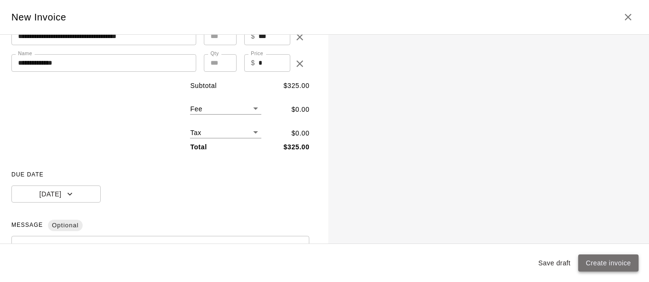
click at [602, 259] on button "Create invoice" at bounding box center [608, 263] width 60 height 18
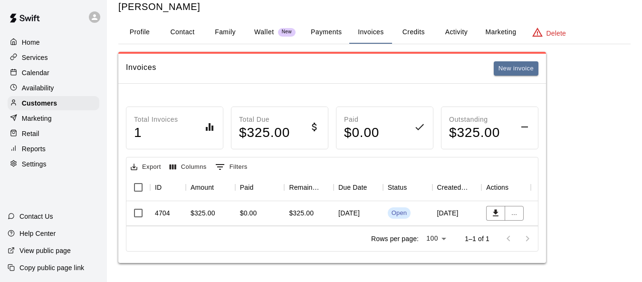
scroll to position [0, 0]
